Goal: Navigation & Orientation: Find specific page/section

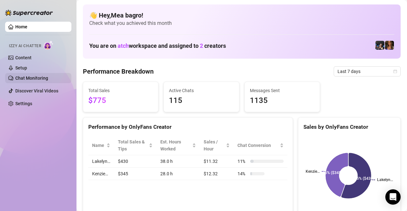
click at [36, 78] on link "Chat Monitoring" at bounding box center [31, 78] width 33 height 5
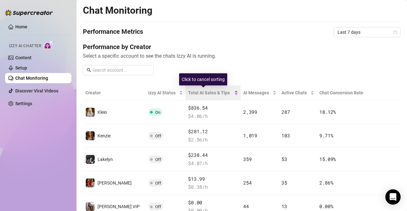
click at [227, 95] on div "Total AI Sales & Tips" at bounding box center [213, 92] width 50 height 7
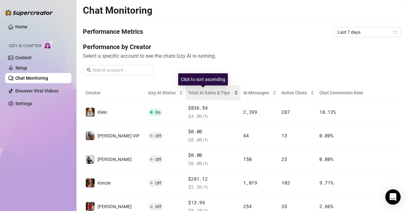
click at [227, 95] on div "Total AI Sales & Tips" at bounding box center [213, 92] width 50 height 7
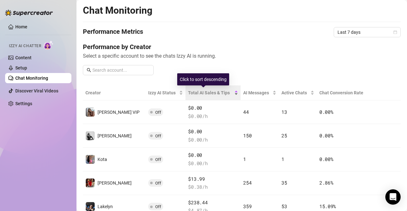
click at [227, 95] on div "Total AI Sales & Tips" at bounding box center [213, 92] width 50 height 7
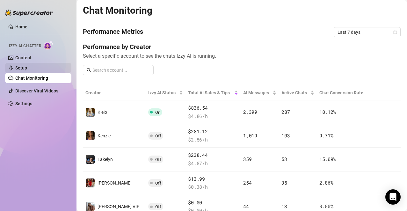
click at [27, 68] on link "Setup" at bounding box center [21, 67] width 12 height 5
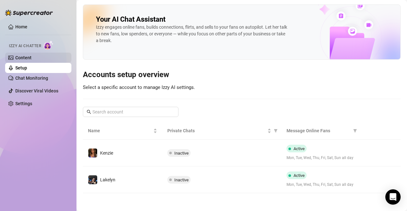
click at [32, 55] on link "Content" at bounding box center [23, 57] width 16 height 5
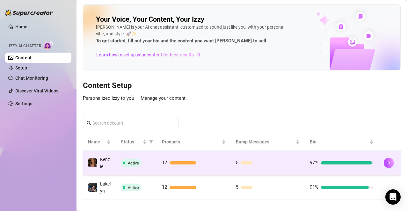
scroll to position [8, 0]
